Goal: Communication & Community: Participate in discussion

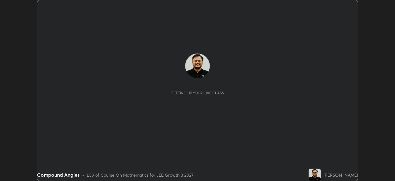
scroll to position [181, 395]
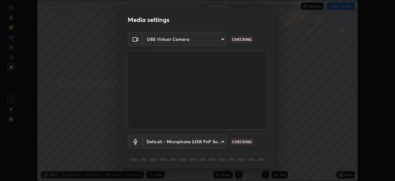
type input "0098613ca96d1cb365b3845fa694b9755ae94ec2d7c0f75973c998bbbf9ace16"
click at [218, 144] on body "Erase all Compound Angles Recording WAS SCHEDULED TO START AT 1:30 PM Settings …" at bounding box center [197, 90] width 395 height 181
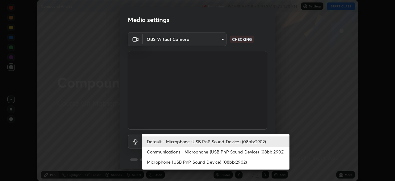
click at [211, 151] on li "Communications - Microphone (USB PnP Sound Device) (08bb:2902)" at bounding box center [216, 151] width 148 height 10
type input "communications"
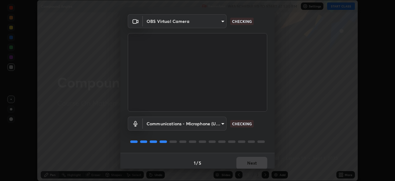
scroll to position [22, 0]
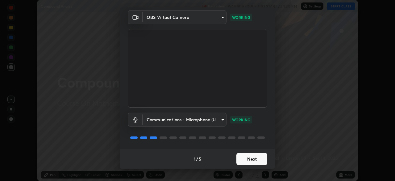
click at [253, 158] on button "Next" at bounding box center [252, 159] width 31 height 12
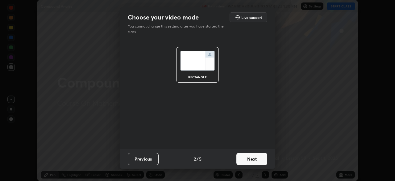
scroll to position [0, 0]
click at [259, 161] on button "Next" at bounding box center [252, 159] width 31 height 12
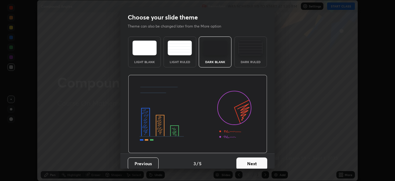
click at [263, 162] on button "Next" at bounding box center [252, 163] width 31 height 12
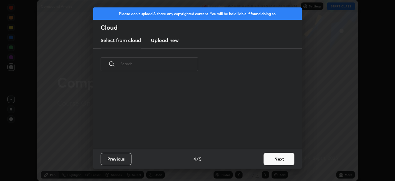
scroll to position [69, 198]
click at [275, 160] on button "Next" at bounding box center [279, 159] width 31 height 12
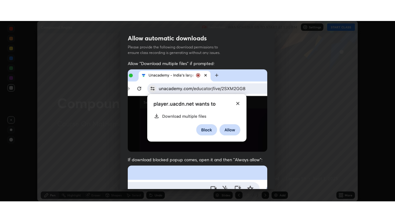
scroll to position [148, 0]
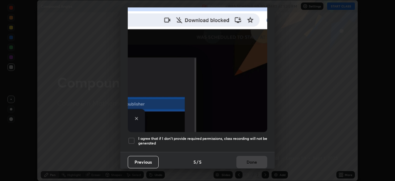
click at [131, 137] on div at bounding box center [131, 140] width 7 height 7
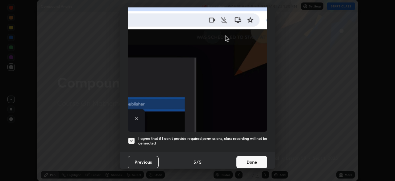
click at [251, 160] on button "Done" at bounding box center [252, 162] width 31 height 12
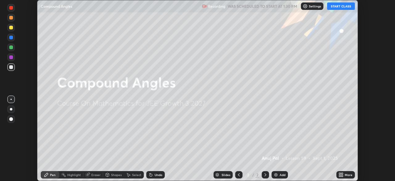
click at [337, 6] on button "START CLASS" at bounding box center [341, 5] width 28 height 7
click at [342, 173] on icon at bounding box center [343, 174] width 2 height 2
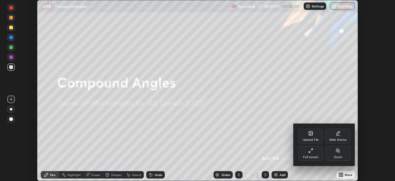
click at [313, 155] on div "Full screen" at bounding box center [310, 156] width 15 height 3
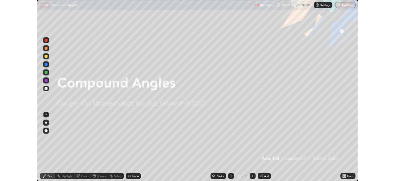
scroll to position [222, 395]
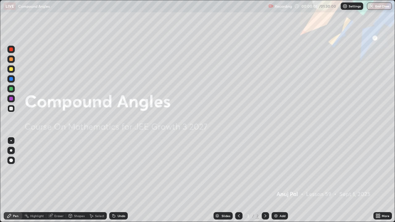
click at [282, 180] on div "Add" at bounding box center [280, 216] width 16 height 7
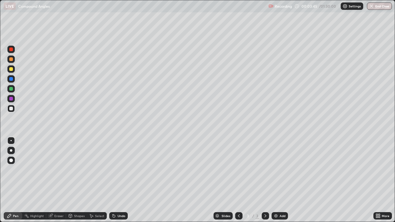
click at [11, 60] on div at bounding box center [11, 59] width 4 height 4
click at [118, 180] on div "Undo" at bounding box center [122, 216] width 8 height 3
click at [123, 180] on div "Undo" at bounding box center [118, 216] width 19 height 7
click at [377, 180] on icon at bounding box center [378, 215] width 2 height 2
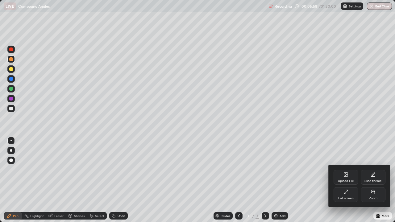
click at [348, 180] on div "Full screen" at bounding box center [346, 198] width 15 height 3
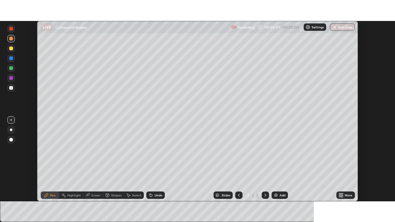
scroll to position [30711, 30496]
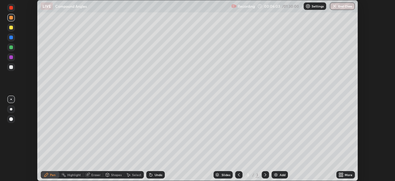
click at [342, 173] on icon at bounding box center [343, 174] width 2 height 2
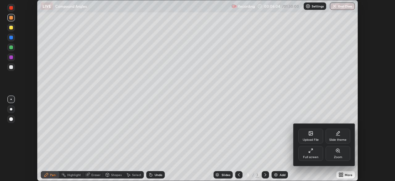
click at [312, 153] on div "Full screen" at bounding box center [311, 153] width 25 height 15
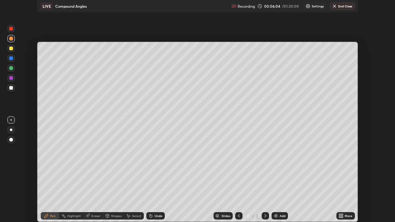
scroll to position [222, 395]
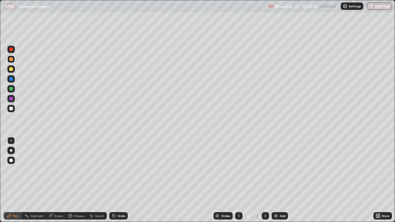
click at [14, 70] on div at bounding box center [10, 68] width 7 height 7
click at [13, 89] on div at bounding box center [11, 89] width 4 height 4
click at [12, 69] on div at bounding box center [11, 69] width 4 height 4
click at [115, 180] on icon at bounding box center [114, 216] width 5 height 5
click at [116, 180] on div "Undo" at bounding box center [118, 216] width 19 height 7
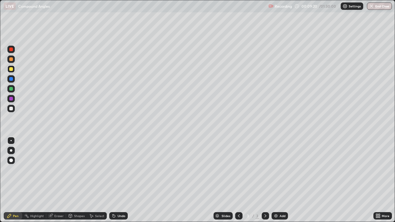
click at [118, 180] on div "Undo" at bounding box center [122, 216] width 8 height 3
click at [10, 89] on div at bounding box center [11, 89] width 4 height 4
click at [11, 99] on div at bounding box center [11, 99] width 4 height 4
click at [120, 180] on div "Undo" at bounding box center [122, 216] width 8 height 3
click at [121, 180] on div "Undo" at bounding box center [122, 216] width 8 height 3
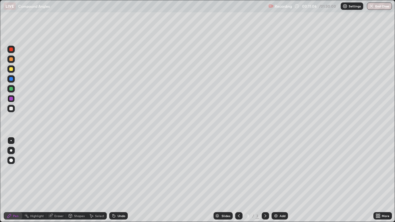
click at [12, 89] on div at bounding box center [11, 89] width 4 height 4
click at [123, 180] on div "Undo" at bounding box center [118, 216] width 19 height 7
click at [121, 180] on div "Undo" at bounding box center [118, 216] width 19 height 7
click at [122, 180] on div "Undo" at bounding box center [118, 216] width 19 height 7
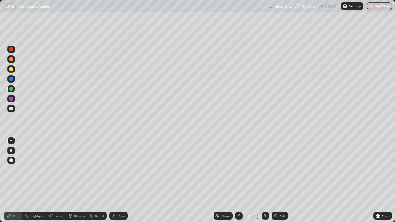
click at [12, 59] on div at bounding box center [11, 59] width 4 height 4
click at [277, 180] on img at bounding box center [276, 216] width 5 height 5
click at [11, 69] on div at bounding box center [11, 69] width 4 height 4
click at [11, 90] on div at bounding box center [11, 89] width 4 height 4
click at [11, 69] on div at bounding box center [11, 69] width 4 height 4
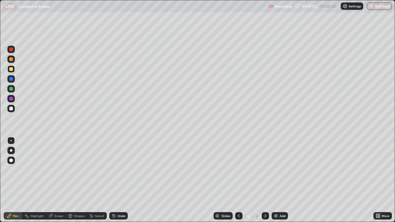
click at [121, 180] on div "Undo" at bounding box center [122, 216] width 8 height 3
click at [118, 180] on div "Undo" at bounding box center [122, 216] width 8 height 3
click at [120, 180] on div "Undo" at bounding box center [122, 216] width 8 height 3
click at [119, 180] on div "Undo" at bounding box center [122, 216] width 8 height 3
click at [279, 180] on div "Add" at bounding box center [280, 216] width 16 height 7
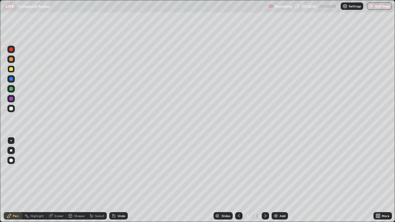
click at [118, 180] on div "Undo" at bounding box center [122, 216] width 8 height 3
click at [116, 180] on div "Undo" at bounding box center [118, 216] width 19 height 7
click at [120, 180] on div "Undo" at bounding box center [122, 216] width 8 height 3
click at [58, 180] on div "Eraser" at bounding box center [58, 216] width 9 height 3
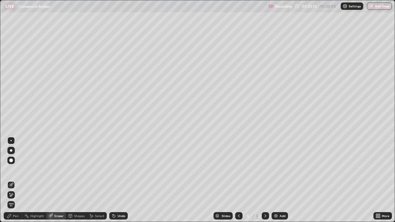
click at [17, 180] on div "Pen" at bounding box center [13, 216] width 19 height 7
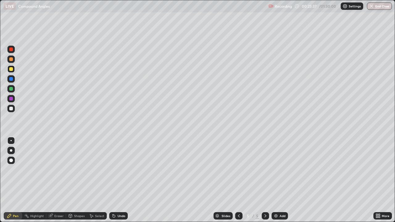
click at [57, 180] on div "Eraser" at bounding box center [58, 216] width 9 height 3
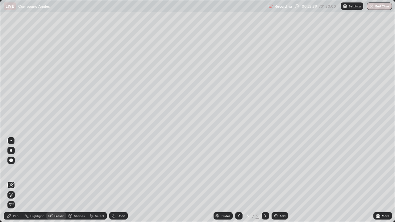
click at [17, 180] on div "Pen" at bounding box center [16, 216] width 6 height 3
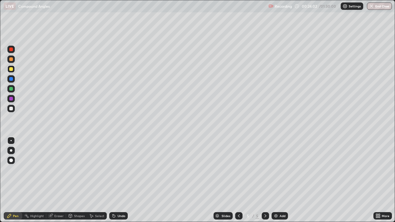
click at [119, 180] on div "Undo" at bounding box center [122, 216] width 8 height 3
click at [118, 180] on div "Undo" at bounding box center [122, 216] width 8 height 3
click at [11, 78] on div at bounding box center [11, 79] width 4 height 4
click at [11, 90] on div at bounding box center [11, 89] width 4 height 4
click at [124, 180] on div "Undo" at bounding box center [122, 216] width 8 height 3
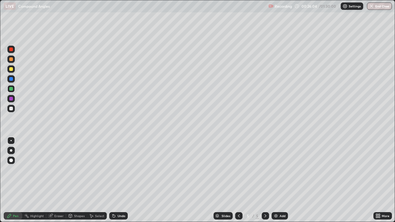
click at [125, 180] on div "Undo" at bounding box center [118, 216] width 19 height 7
click at [121, 180] on div "Undo" at bounding box center [122, 216] width 8 height 3
click at [12, 59] on div at bounding box center [11, 59] width 4 height 4
click at [280, 180] on div "Add" at bounding box center [280, 216] width 16 height 7
click at [119, 180] on div "Undo" at bounding box center [122, 216] width 8 height 3
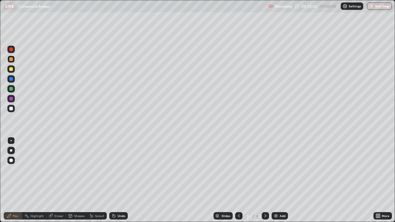
click at [121, 180] on div "Undo" at bounding box center [122, 216] width 8 height 3
click at [119, 180] on div "Undo" at bounding box center [118, 216] width 19 height 7
click at [118, 180] on div "Undo" at bounding box center [122, 216] width 8 height 3
click at [14, 112] on div at bounding box center [10, 108] width 7 height 7
click at [119, 180] on div "Undo" at bounding box center [118, 216] width 19 height 7
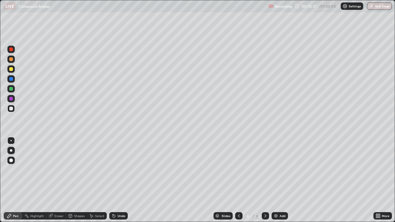
click at [59, 180] on div "Eraser" at bounding box center [58, 216] width 9 height 3
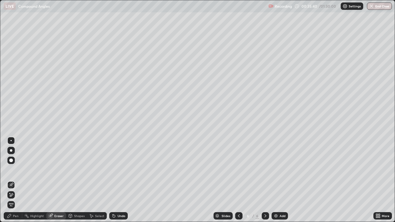
click at [17, 180] on div "Pen" at bounding box center [13, 216] width 19 height 7
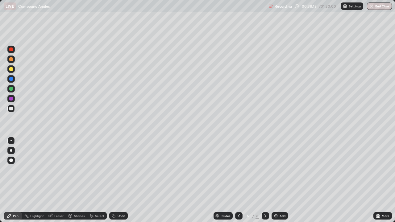
click at [13, 80] on div at bounding box center [10, 78] width 7 height 7
click at [12, 90] on div at bounding box center [11, 89] width 4 height 4
click at [114, 180] on icon at bounding box center [114, 216] width 2 height 2
click at [115, 180] on icon at bounding box center [114, 216] width 5 height 5
click at [12, 70] on div at bounding box center [11, 69] width 4 height 4
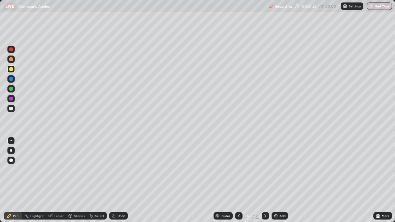
click at [12, 60] on div at bounding box center [11, 59] width 4 height 4
click at [279, 180] on div "Add" at bounding box center [280, 216] width 16 height 7
click at [119, 180] on div "Undo" at bounding box center [122, 216] width 8 height 3
click at [120, 180] on div "Undo" at bounding box center [122, 216] width 8 height 3
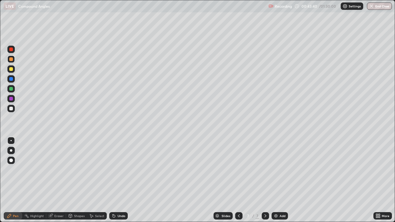
click at [11, 109] on div at bounding box center [11, 109] width 4 height 4
click at [116, 180] on div "Undo" at bounding box center [118, 216] width 19 height 7
click at [57, 180] on div "Eraser" at bounding box center [58, 216] width 9 height 3
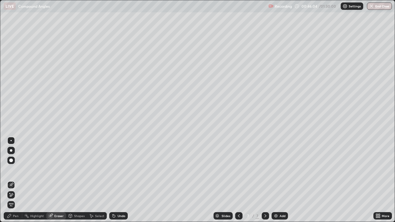
click at [16, 180] on div "Pen" at bounding box center [16, 216] width 6 height 3
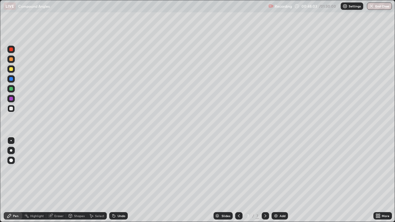
click at [120, 180] on div "Undo" at bounding box center [122, 216] width 8 height 3
click at [121, 180] on div "Undo" at bounding box center [122, 216] width 8 height 3
click at [118, 180] on div "Undo" at bounding box center [118, 216] width 19 height 7
click at [11, 88] on div at bounding box center [11, 89] width 4 height 4
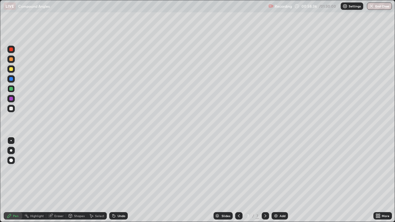
click at [11, 59] on div at bounding box center [11, 59] width 4 height 4
click at [276, 180] on img at bounding box center [276, 216] width 5 height 5
click at [122, 180] on div "Undo" at bounding box center [122, 216] width 8 height 3
click at [123, 180] on div "Undo" at bounding box center [122, 216] width 8 height 3
click at [13, 110] on div at bounding box center [10, 108] width 7 height 7
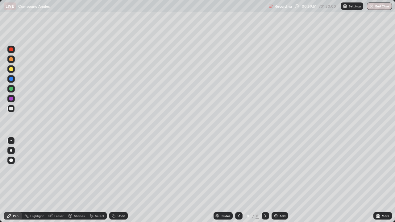
click at [12, 60] on div at bounding box center [11, 59] width 4 height 4
click at [124, 180] on div "Undo" at bounding box center [122, 216] width 8 height 3
click at [13, 109] on div at bounding box center [10, 108] width 7 height 7
click at [122, 180] on div "Undo" at bounding box center [122, 216] width 8 height 3
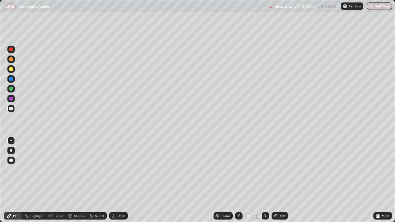
click at [12, 59] on div at bounding box center [11, 59] width 4 height 4
click at [278, 180] on img at bounding box center [276, 216] width 5 height 5
click at [121, 180] on div "Undo" at bounding box center [122, 216] width 8 height 3
click at [118, 180] on div "Undo" at bounding box center [122, 216] width 8 height 3
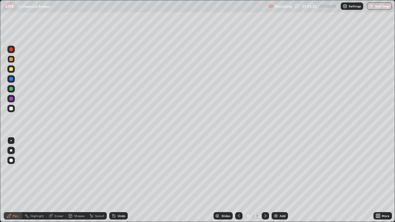
click at [14, 109] on div at bounding box center [10, 108] width 7 height 7
click at [11, 69] on div at bounding box center [11, 69] width 4 height 4
click at [120, 180] on div "Undo" at bounding box center [122, 216] width 8 height 3
click at [122, 180] on div "Undo" at bounding box center [122, 216] width 8 height 3
click at [121, 180] on div "Undo" at bounding box center [122, 216] width 8 height 3
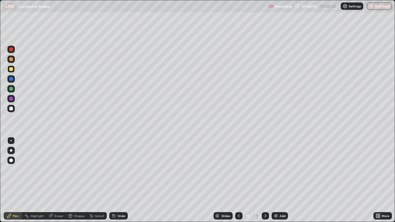
click at [122, 180] on div "Undo" at bounding box center [122, 216] width 8 height 3
click at [123, 180] on div "Undo" at bounding box center [122, 216] width 8 height 3
click at [122, 180] on div "Undo" at bounding box center [122, 216] width 8 height 3
click at [11, 109] on div at bounding box center [11, 109] width 4 height 4
click at [10, 60] on div at bounding box center [11, 59] width 4 height 4
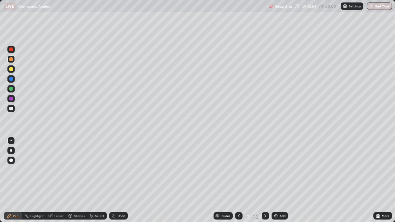
click at [277, 180] on img at bounding box center [276, 216] width 5 height 5
click at [118, 180] on div "Undo" at bounding box center [122, 216] width 8 height 3
click at [119, 180] on div "Undo" at bounding box center [118, 216] width 19 height 7
click at [118, 180] on div "Undo" at bounding box center [122, 216] width 8 height 3
click at [120, 180] on div "Undo" at bounding box center [122, 216] width 8 height 3
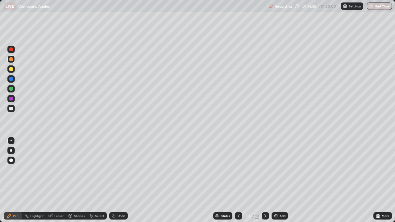
click at [118, 180] on div "Undo" at bounding box center [122, 216] width 8 height 3
click at [120, 180] on div "Undo" at bounding box center [122, 216] width 8 height 3
click at [121, 180] on div "Undo" at bounding box center [118, 216] width 19 height 7
click at [119, 180] on div "Undo" at bounding box center [118, 216] width 19 height 7
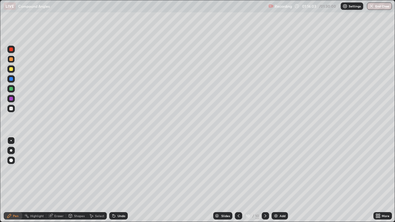
click at [120, 180] on div "Undo" at bounding box center [118, 216] width 19 height 7
click at [120, 180] on div "Undo" at bounding box center [122, 216] width 8 height 3
click at [123, 180] on div "Undo" at bounding box center [122, 216] width 8 height 3
click at [124, 180] on div "Undo" at bounding box center [122, 216] width 8 height 3
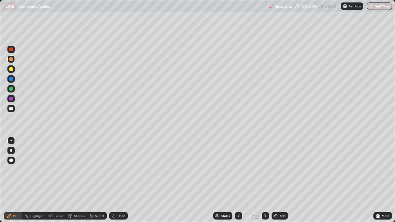
click at [127, 180] on div "Undo" at bounding box center [118, 216] width 19 height 7
click at [14, 109] on div at bounding box center [10, 108] width 7 height 7
click at [373, 7] on img "button" at bounding box center [371, 6] width 5 height 5
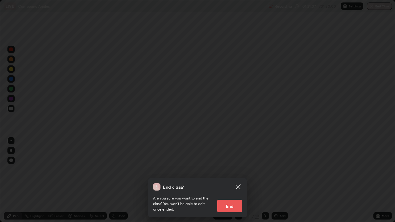
click at [232, 180] on button "End" at bounding box center [229, 206] width 25 height 12
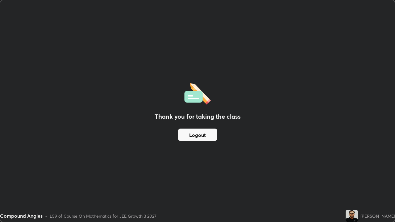
click at [198, 136] on button "Logout" at bounding box center [197, 135] width 39 height 12
